Goal: Register for event/course

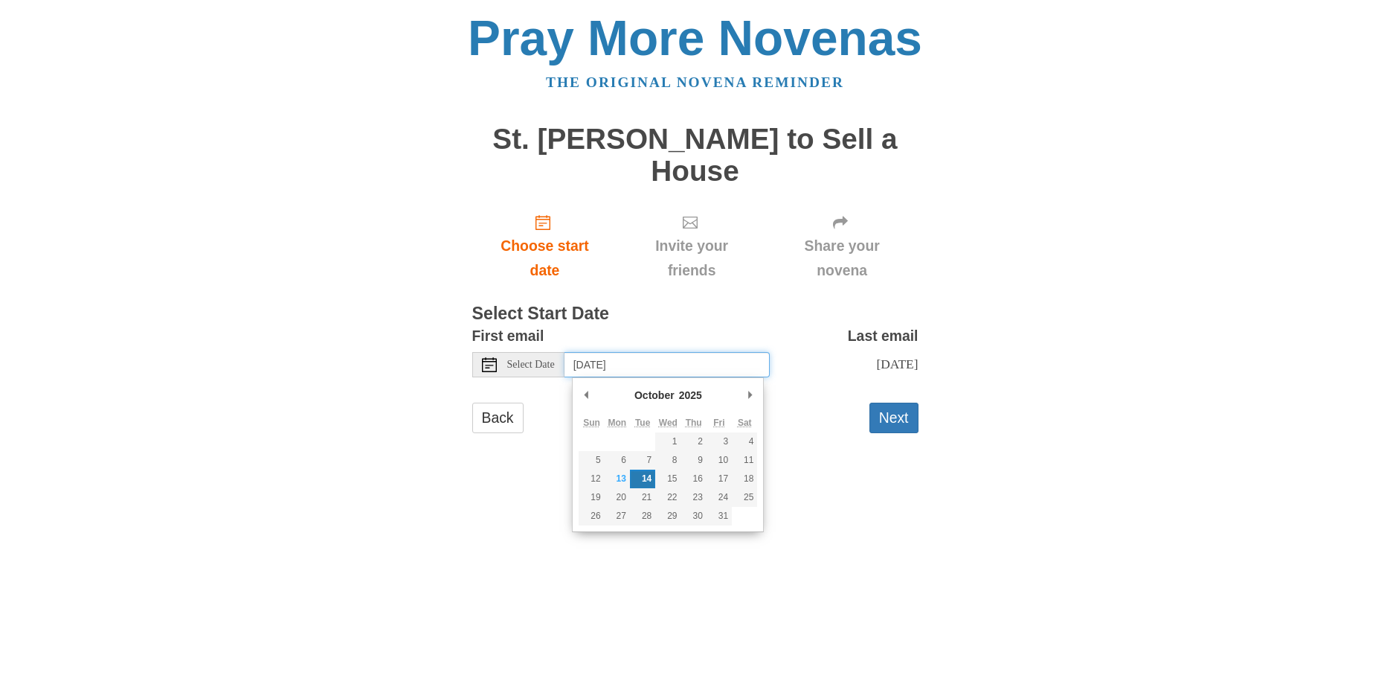
click at [698, 373] on input "Tuesday, October 14th" at bounding box center [667, 364] width 205 height 25
type input "Monday, October 13th"
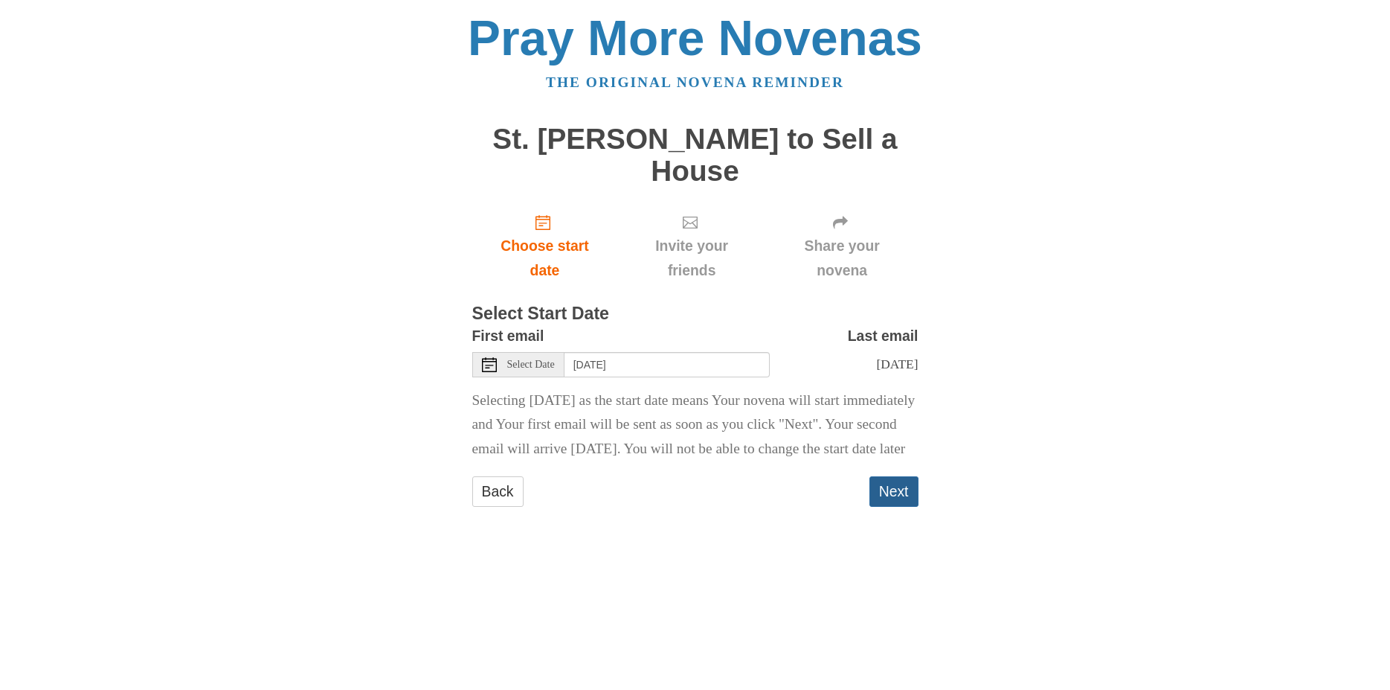
click at [881, 507] on button "Next" at bounding box center [894, 491] width 49 height 30
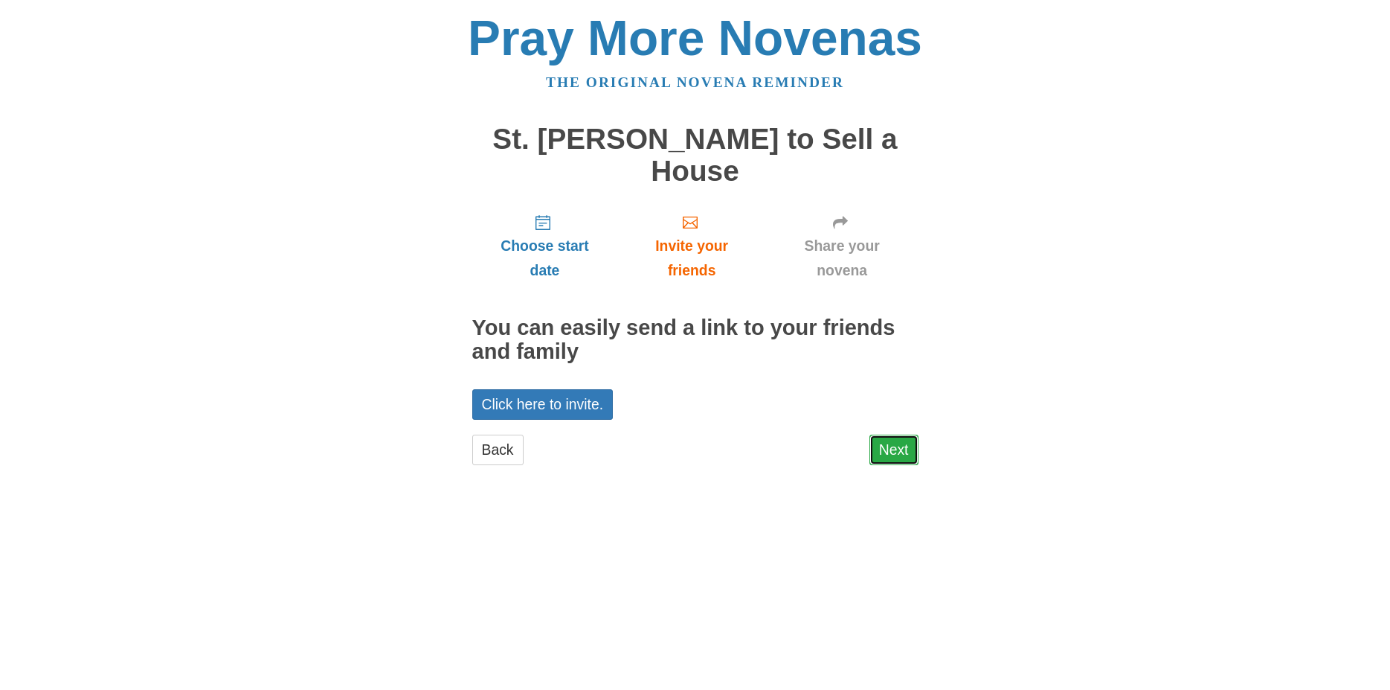
click at [906, 451] on link "Next" at bounding box center [894, 449] width 49 height 30
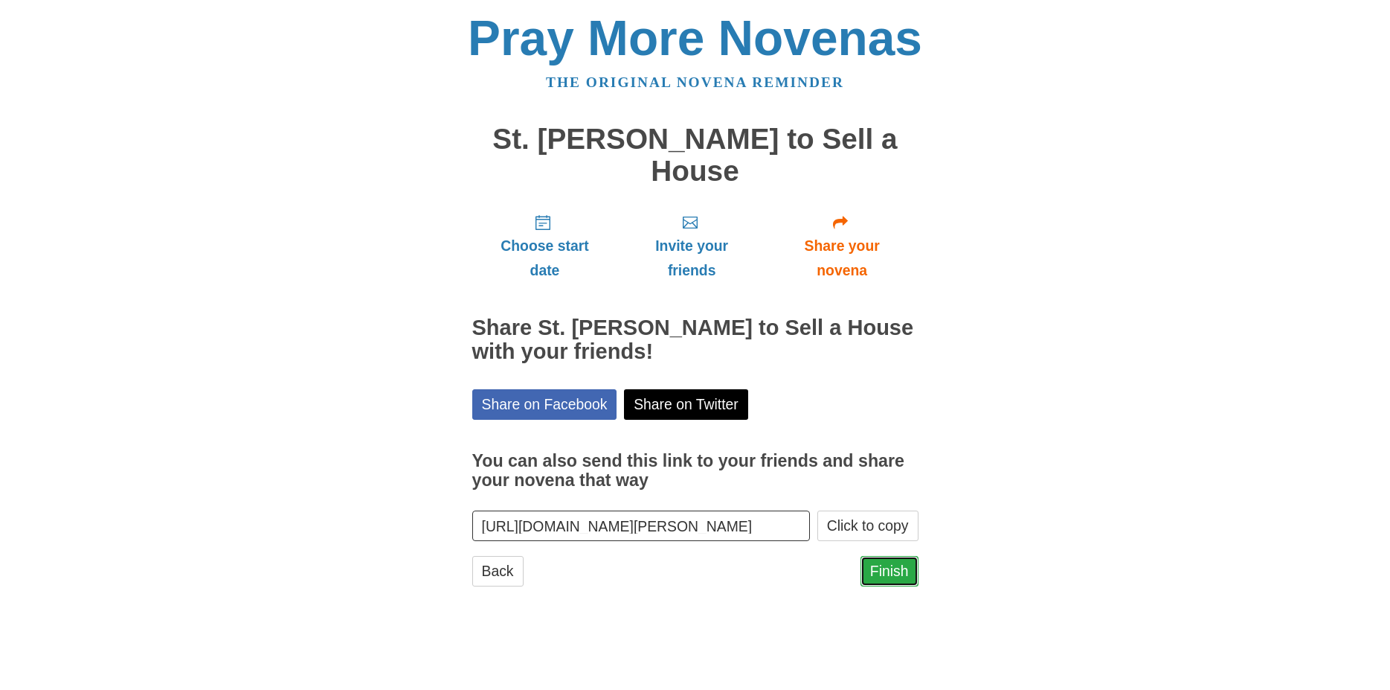
click at [888, 571] on link "Finish" at bounding box center [890, 571] width 58 height 30
